Goal: Communication & Community: Answer question/provide support

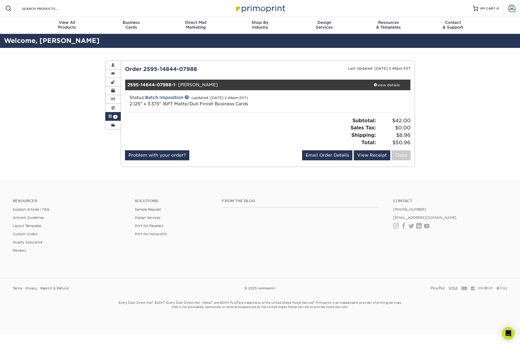
click at [114, 109] on span at bounding box center [113, 108] width 4 height 4
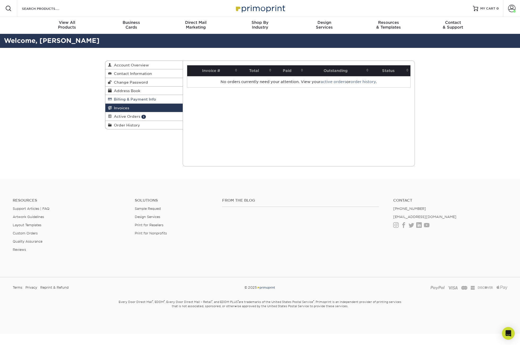
click at [130, 102] on link "Billing & Payment Info" at bounding box center [143, 99] width 77 height 8
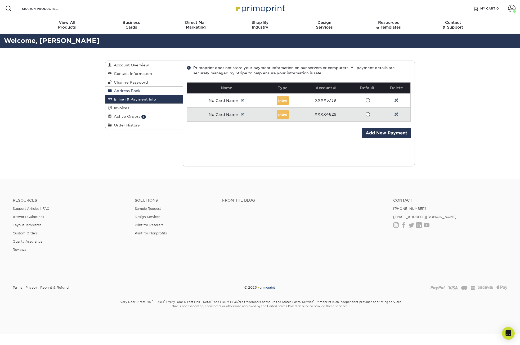
click at [134, 92] on span "Address Book" at bounding box center [126, 91] width 29 height 4
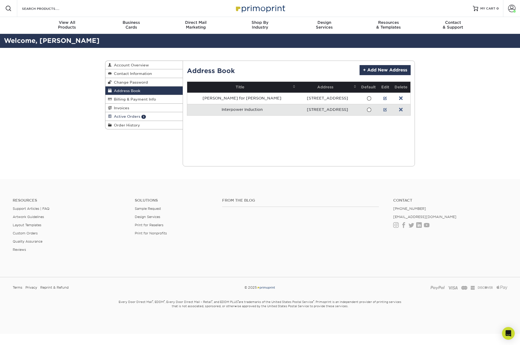
click at [132, 116] on span "Active Orders" at bounding box center [126, 116] width 29 height 4
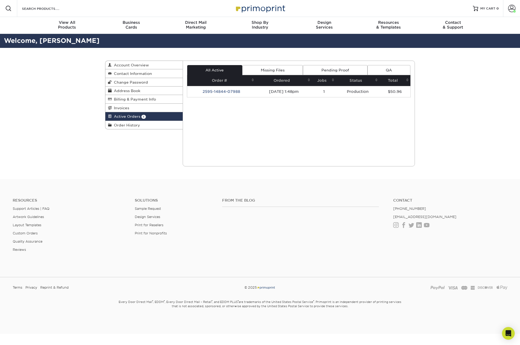
click at [229, 91] on td "2595-14844-07988" at bounding box center [221, 91] width 69 height 11
click at [213, 91] on td "2595-14844-07988" at bounding box center [221, 91] width 69 height 11
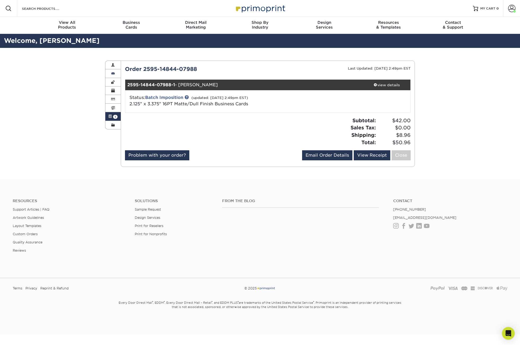
click at [112, 74] on span at bounding box center [113, 74] width 4 height 4
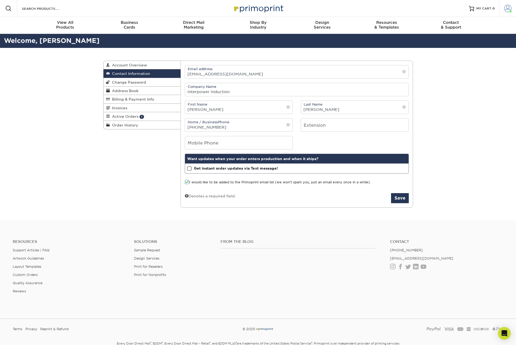
click at [510, 8] on span at bounding box center [507, 8] width 7 height 7
click at [462, 55] on link "Order History" at bounding box center [477, 58] width 67 height 7
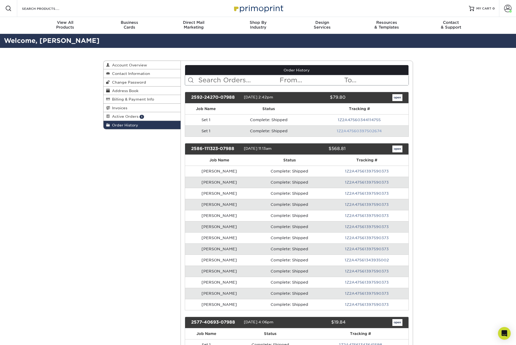
click at [348, 131] on link "1Z2A47560397502674" at bounding box center [359, 131] width 45 height 4
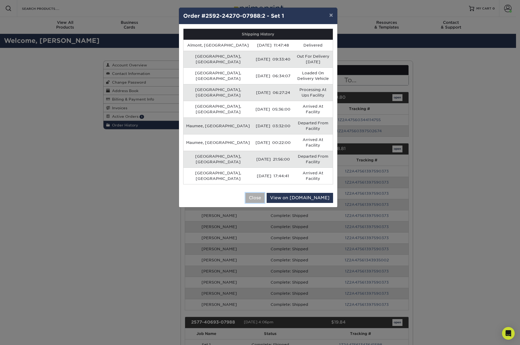
click at [265, 193] on button "Close" at bounding box center [255, 198] width 19 height 10
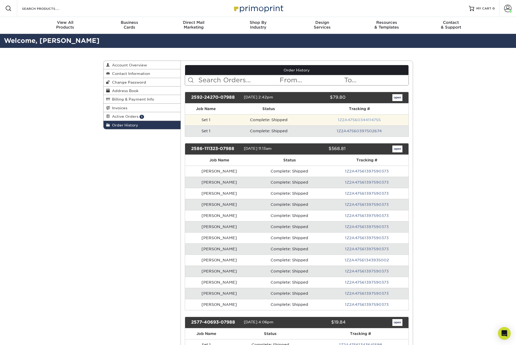
click at [353, 121] on link "1Z2A47560344114755" at bounding box center [359, 120] width 43 height 4
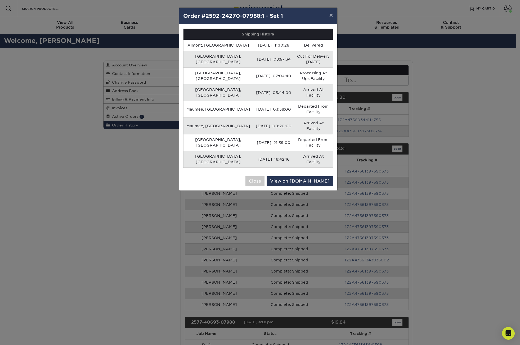
click at [356, 111] on div "× Order #2592-24270-07988:1 - Set 1 Shipping History Almont, US 09/08/2025 11:1…" at bounding box center [260, 172] width 520 height 345
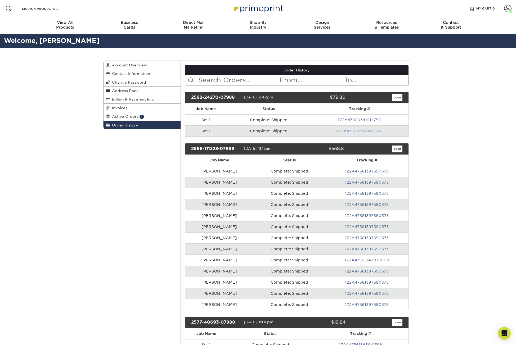
click at [349, 131] on link "1Z2A47560397502674" at bounding box center [359, 131] width 45 height 4
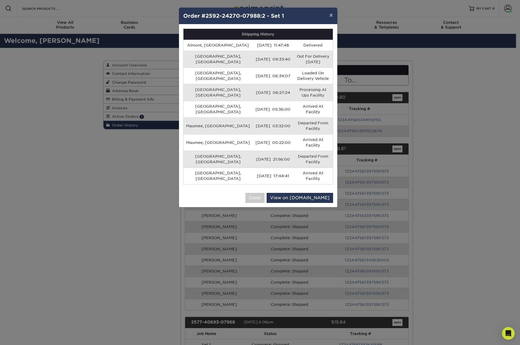
click at [437, 104] on div "× Order #2592-24270-07988:2 - Set 1 Shipping History Almont, US 09/05/2025 11:4…" at bounding box center [260, 172] width 520 height 345
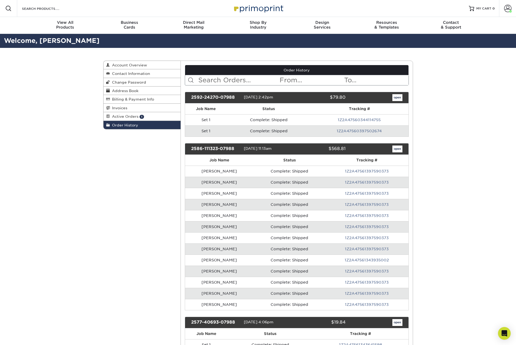
click at [443, 108] on div "Order History Account Overview Contact Information Change Password Address Book…" at bounding box center [258, 211] width 516 height 327
click at [152, 114] on link "Active Orders 1" at bounding box center [142, 116] width 77 height 8
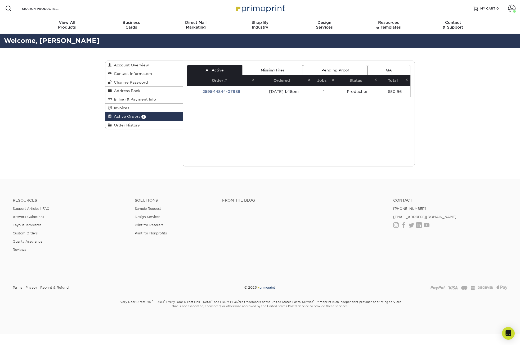
click at [435, 114] on div "Active Orders Account Overview Contact Information Change Password Address Book…" at bounding box center [260, 113] width 520 height 131
click at [433, 116] on div "Active Orders Account Overview Contact Information Change Password Address Book…" at bounding box center [260, 113] width 520 height 131
click at [215, 91] on td "2595-14844-07988" at bounding box center [221, 91] width 69 height 11
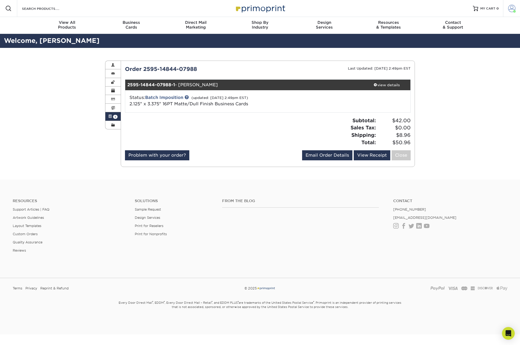
click at [515, 11] on span at bounding box center [514, 11] width 3 height 3
click at [463, 55] on link "Order History" at bounding box center [480, 58] width 67 height 7
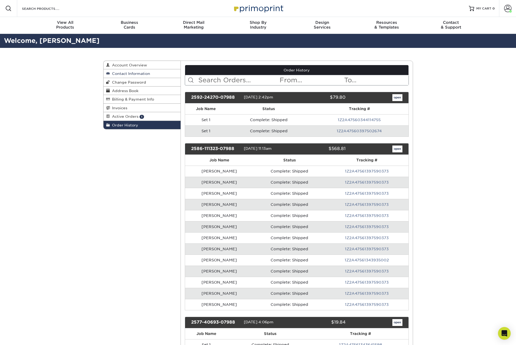
click at [149, 72] on span "Contact Information" at bounding box center [130, 74] width 40 height 4
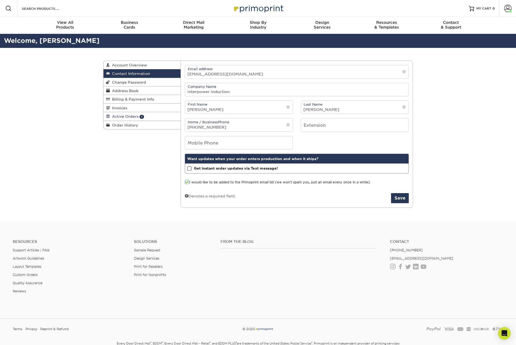
click at [131, 116] on span "Active Orders" at bounding box center [124, 116] width 29 height 4
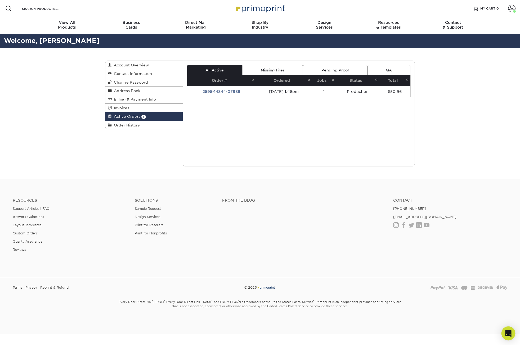
click at [509, 328] on div "Open Intercom Messenger" at bounding box center [509, 334] width 14 height 14
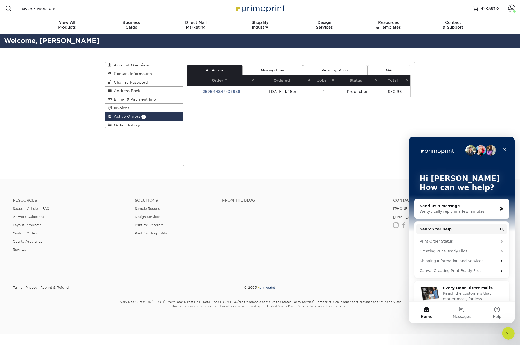
click at [457, 212] on div "We typically reply in a few minutes" at bounding box center [459, 212] width 78 height 6
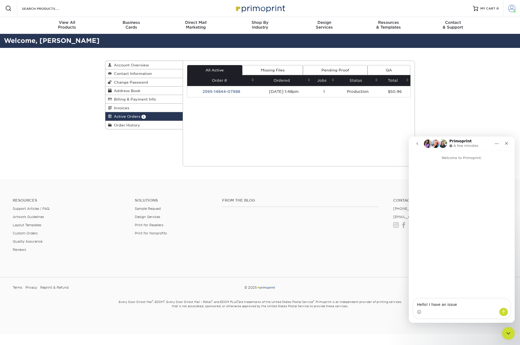
click at [512, 10] on span at bounding box center [511, 8] width 7 height 7
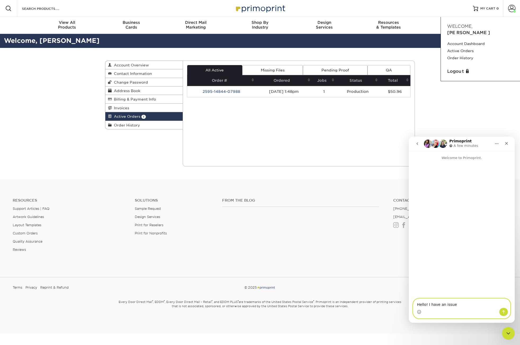
click at [459, 304] on textarea "Hello! I have an issue" at bounding box center [462, 303] width 97 height 9
click at [462, 306] on textarea "Hello! I have an issue where the business cards I ordered are significantly" at bounding box center [462, 301] width 97 height 14
click at [488, 300] on textarea "Hello! I have an issue where the business cards I ordered are significantly cut…" at bounding box center [462, 299] width 97 height 20
click at [479, 306] on textarea "Hello! I have an issue where the business cards I ordered are significantly cut…" at bounding box center [462, 299] width 97 height 20
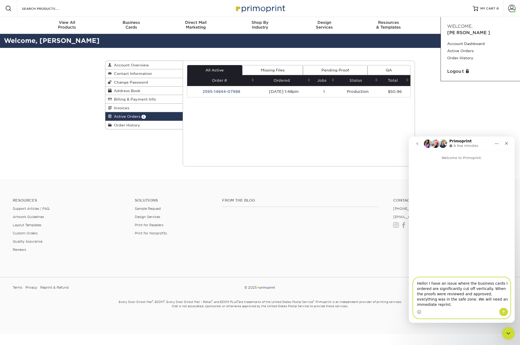
click at [465, 307] on textarea "Hello! I have an issue where the business cards I ordered are significantly cut…" at bounding box center [462, 293] width 97 height 30
type textarea "Hello! I have an issue where the business cards I ordered are significantly cut…"
click at [501, 311] on button "Send a message…" at bounding box center [503, 312] width 9 height 8
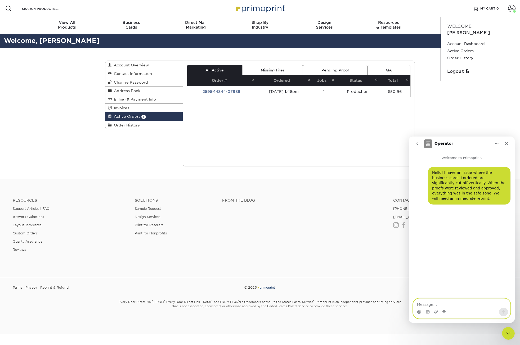
click at [429, 305] on textarea "Message…" at bounding box center [462, 303] width 97 height 9
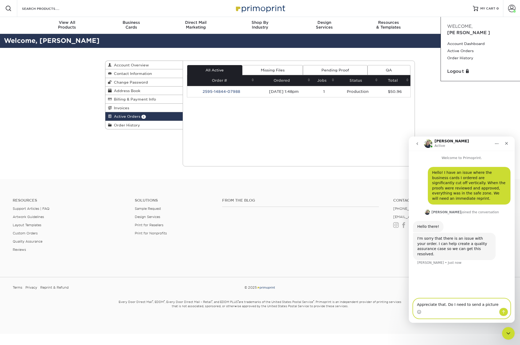
type textarea "Appreciate that. Do I need to send a picture?"
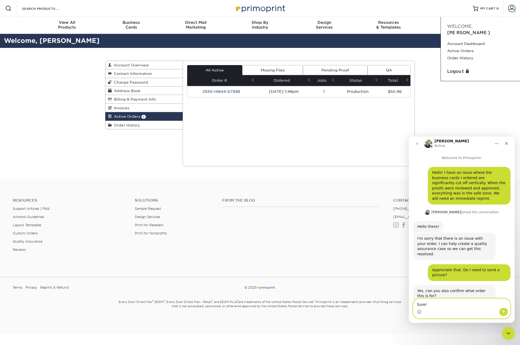
paste textarea "2592-24270-07988"
type textarea "Sure! 2592-24270-07988"
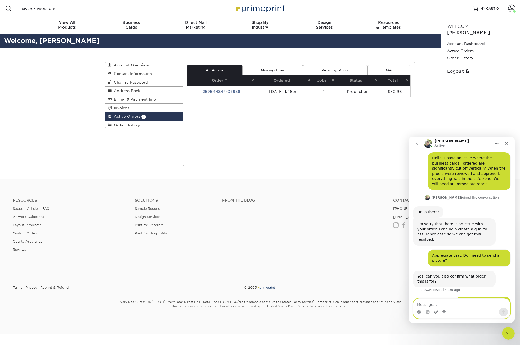
click at [436, 312] on icon "Upload attachment" at bounding box center [437, 312] width 4 height 3
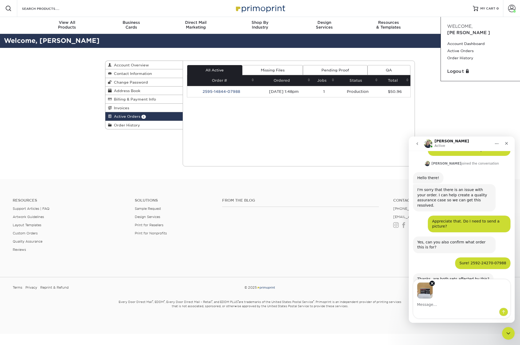
scroll to position [50, 0]
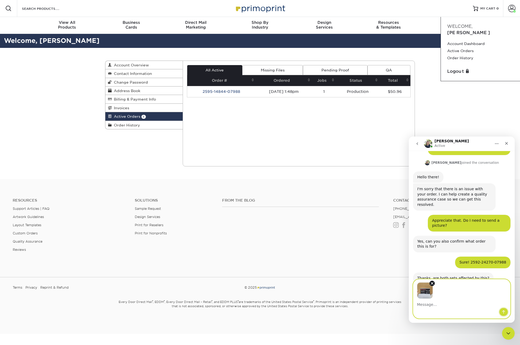
click at [503, 313] on icon "Send a message…" at bounding box center [504, 312] width 4 height 4
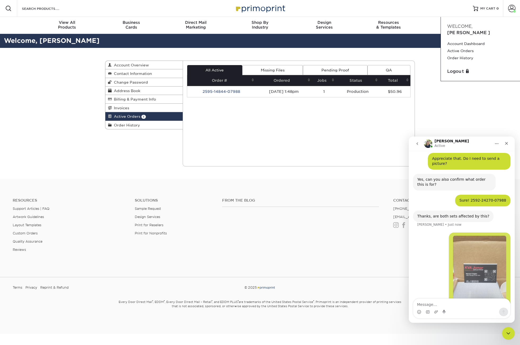
scroll to position [112, 0]
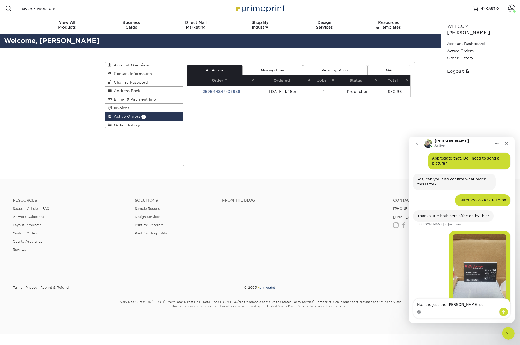
type textarea "No, It is just the Mason Cooper set"
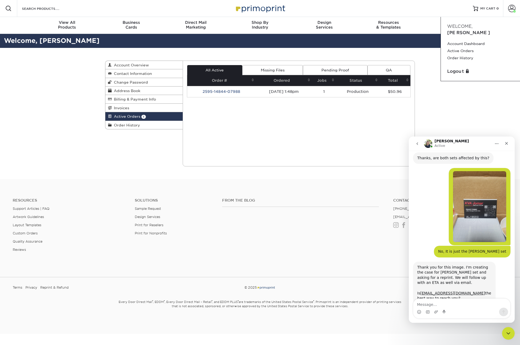
scroll to position [171, 0]
click at [432, 305] on textarea "Message…" at bounding box center [462, 303] width 97 height 9
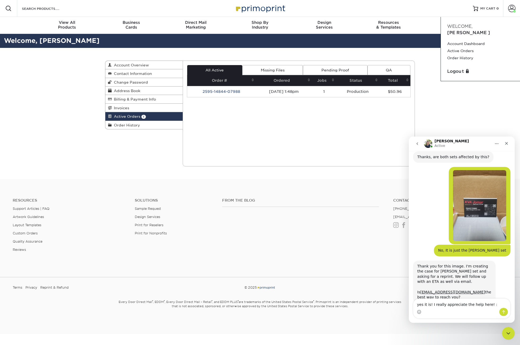
type textarea "yes it is! I really appreciate the help here! :)"
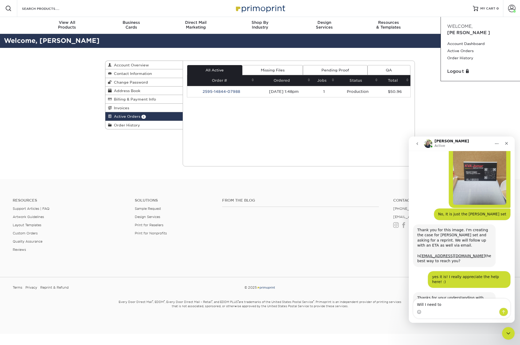
scroll to position [208, 0]
type textarea "Will I need to rereview proofs?"
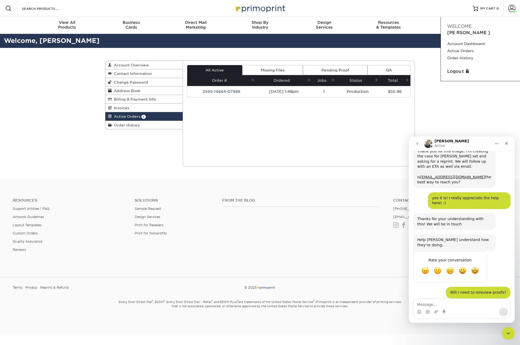
scroll to position [287, 0]
click at [442, 302] on textarea "Message…" at bounding box center [462, 303] width 97 height 9
type textarea "Okay, thank you! Have a wonderful day!"
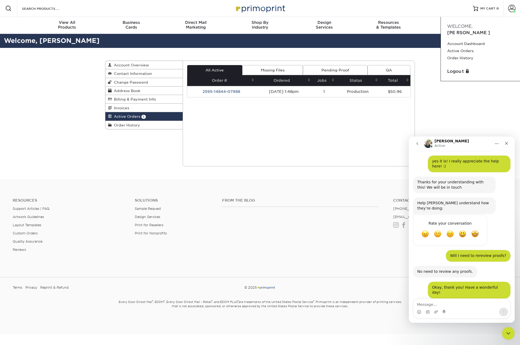
scroll to position [318, 0]
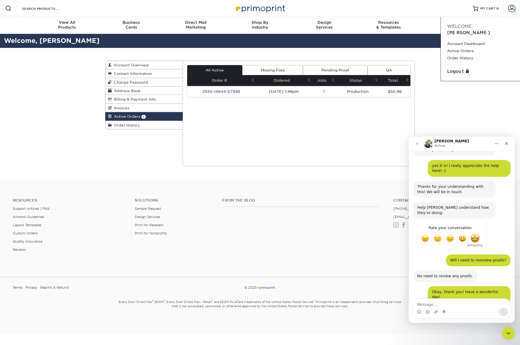
click at [475, 234] on span "Amazing" at bounding box center [476, 239] width 10 height 10
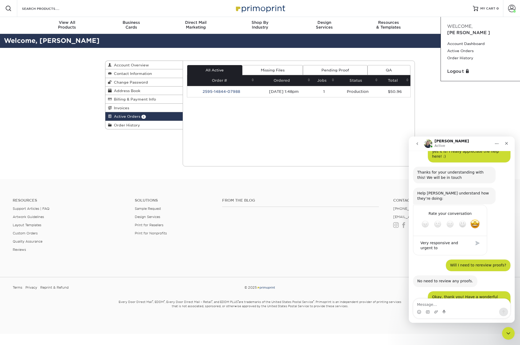
scroll to position [337, 0]
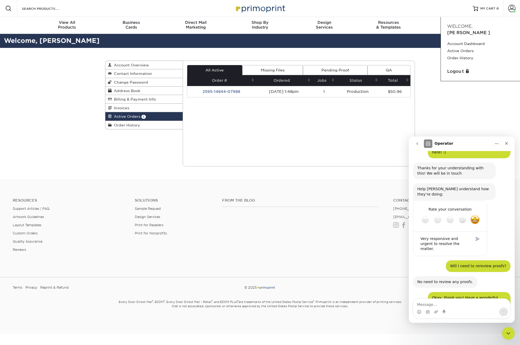
type textarea "Very responsive and urgent to resolve the matter."
click at [479, 234] on div "Submit" at bounding box center [478, 239] width 11 height 11
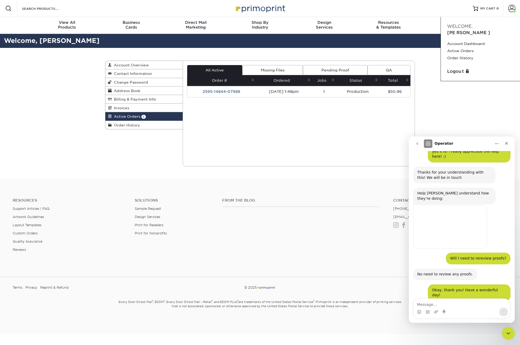
scroll to position [331, 0]
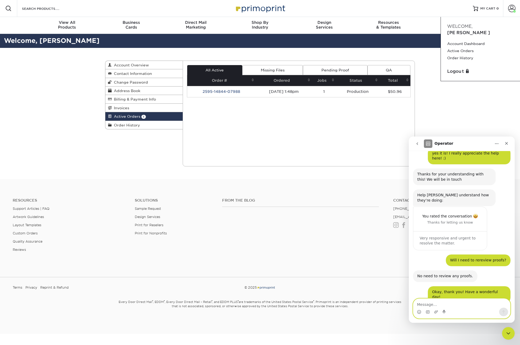
click at [422, 305] on textarea "Message…" at bounding box center [462, 303] width 97 height 9
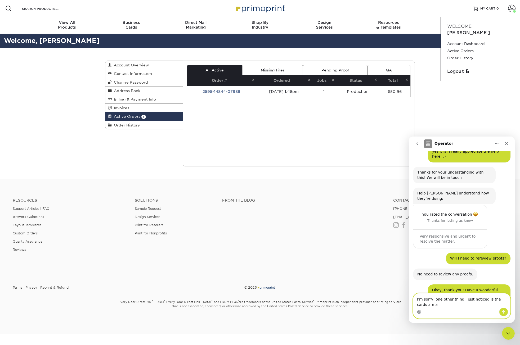
scroll to position [336, 0]
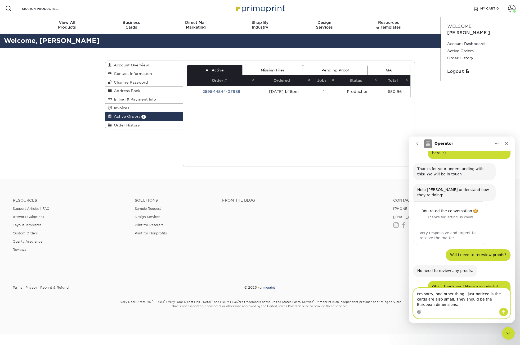
type textarea "I'm sorry, one other thing I just noticed is the cards are also small. They sho…"
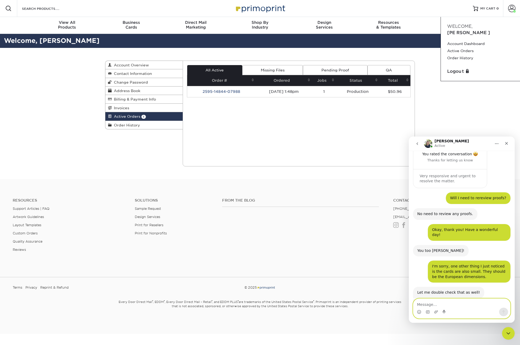
scroll to position [405, 0]
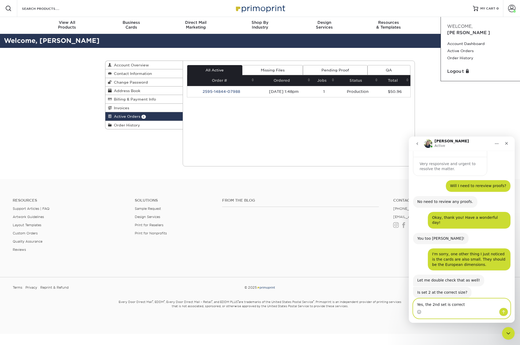
click at [447, 305] on textarea "Yes, the 2nd set is correct" at bounding box center [462, 303] width 97 height 9
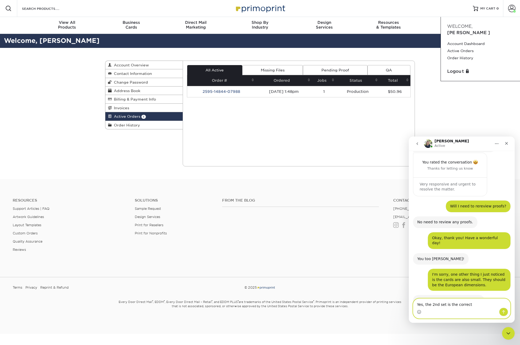
click at [472, 303] on textarea "Yes, the 2nd set is the correct" at bounding box center [462, 303] width 97 height 9
type textarea "Yes, the 2nd set is the correct size"
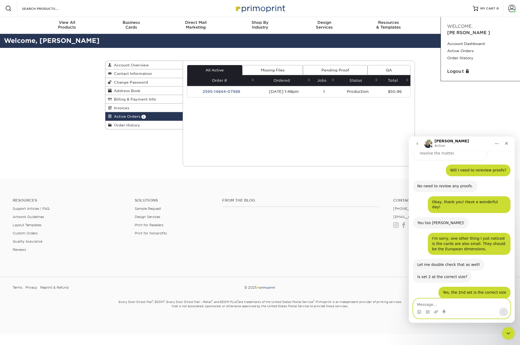
scroll to position [427, 0]
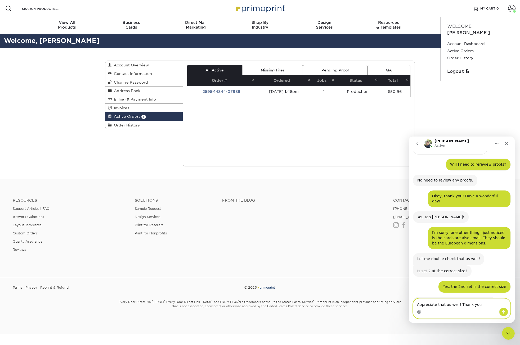
type textarea "Appreciate that as well! Thank you!"
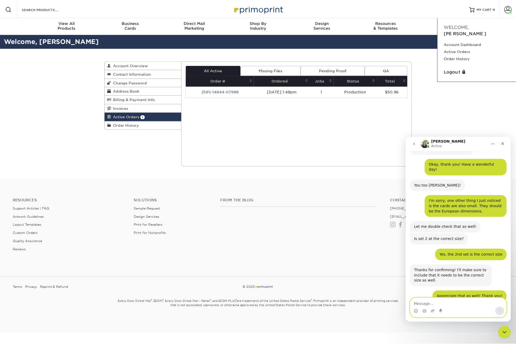
scroll to position [458, 0]
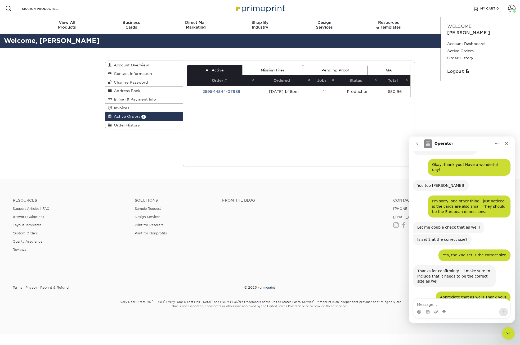
click at [474, 143] on div "Operator" at bounding box center [457, 144] width 67 height 8
click at [460, 113] on div "Active Orders Account Overview Contact Information Change Password Address Book…" at bounding box center [260, 113] width 520 height 131
click at [146, 67] on span "Account Overview" at bounding box center [130, 65] width 37 height 4
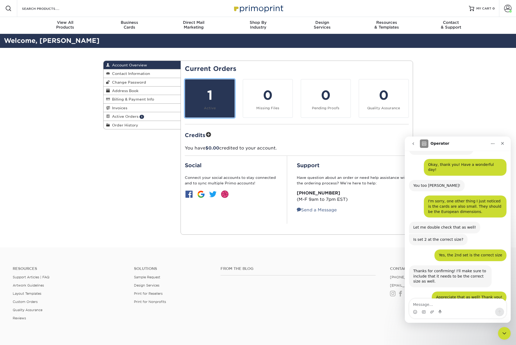
click at [213, 95] on div "1" at bounding box center [209, 95] width 43 height 19
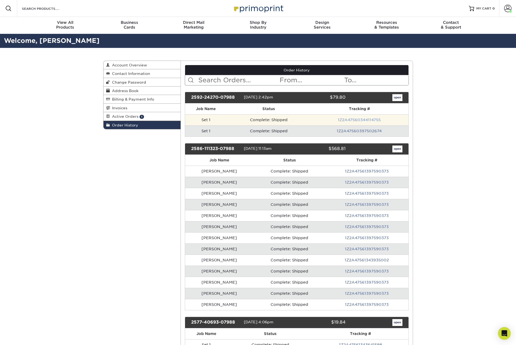
click at [359, 119] on link "1Z2A47560344114755" at bounding box center [359, 120] width 43 height 4
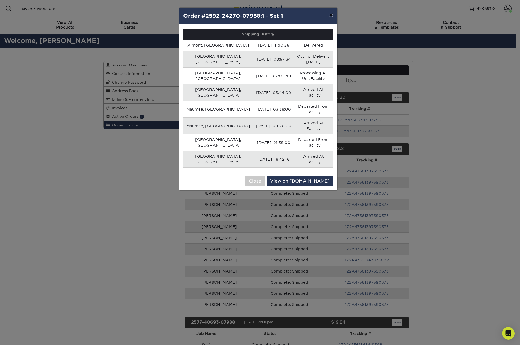
click at [330, 12] on button "×" at bounding box center [331, 15] width 12 height 15
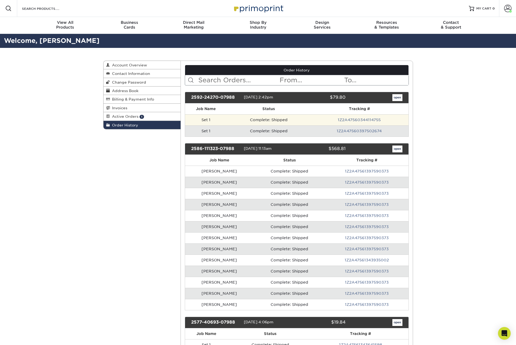
click at [225, 121] on td "Set 1" at bounding box center [206, 119] width 42 height 11
click at [266, 117] on td "Complete: Shipped" at bounding box center [269, 119] width 84 height 11
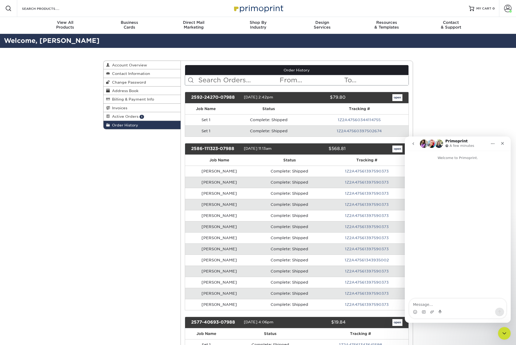
drag, startPoint x: 191, startPoint y: 96, endPoint x: 235, endPoint y: 97, distance: 44.0
click at [235, 97] on div "2592-24270-07988" at bounding box center [215, 97] width 57 height 7
copy div "2592-24270-07988"
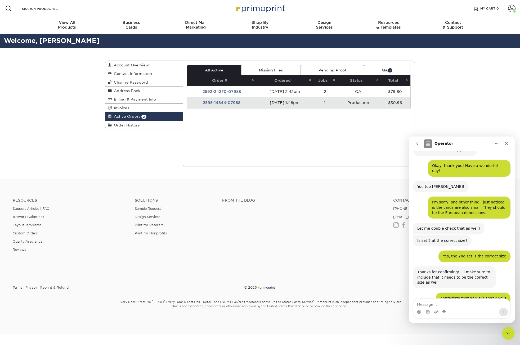
scroll to position [458, 0]
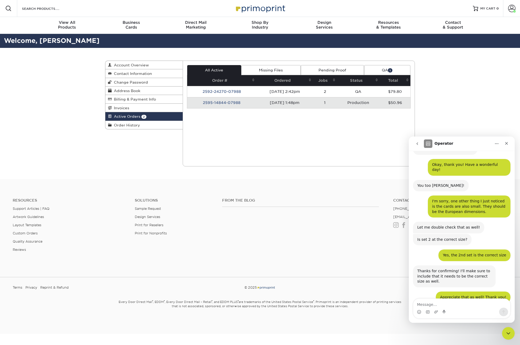
click at [223, 104] on td "2595-14844-07988" at bounding box center [221, 102] width 69 height 11
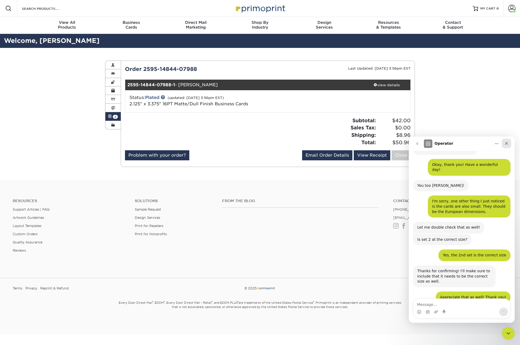
click at [510, 143] on div "Close" at bounding box center [507, 144] width 10 height 10
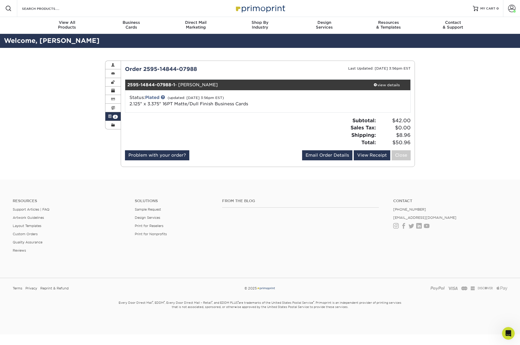
scroll to position [0, 0]
click at [475, 121] on div "Active Orders Account Overview Contact Information Change Password Address Book…" at bounding box center [260, 114] width 520 height 132
click at [114, 116] on span "2" at bounding box center [115, 117] width 5 height 4
